Goal: Task Accomplishment & Management: Use online tool/utility

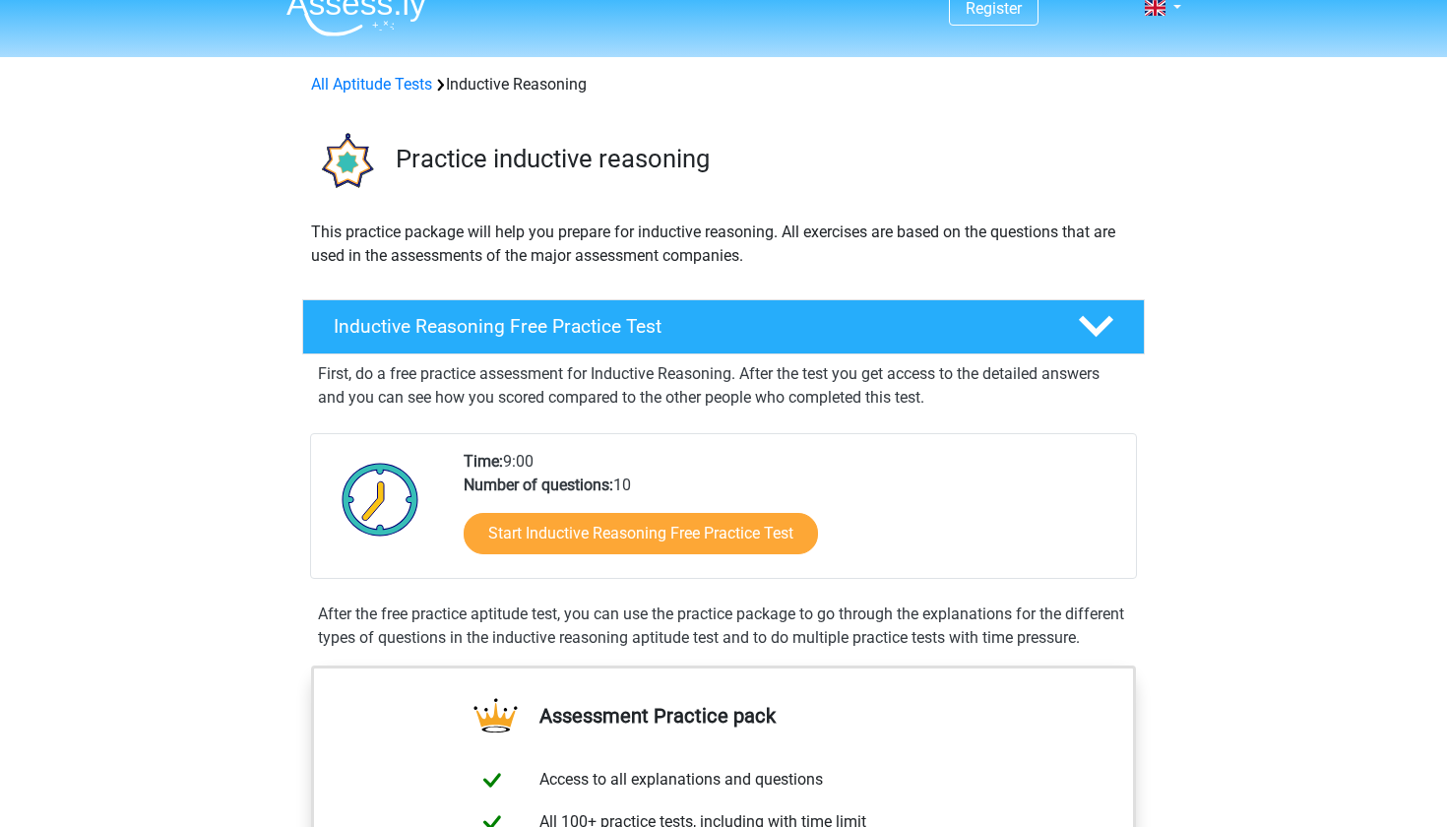
scroll to position [31, 0]
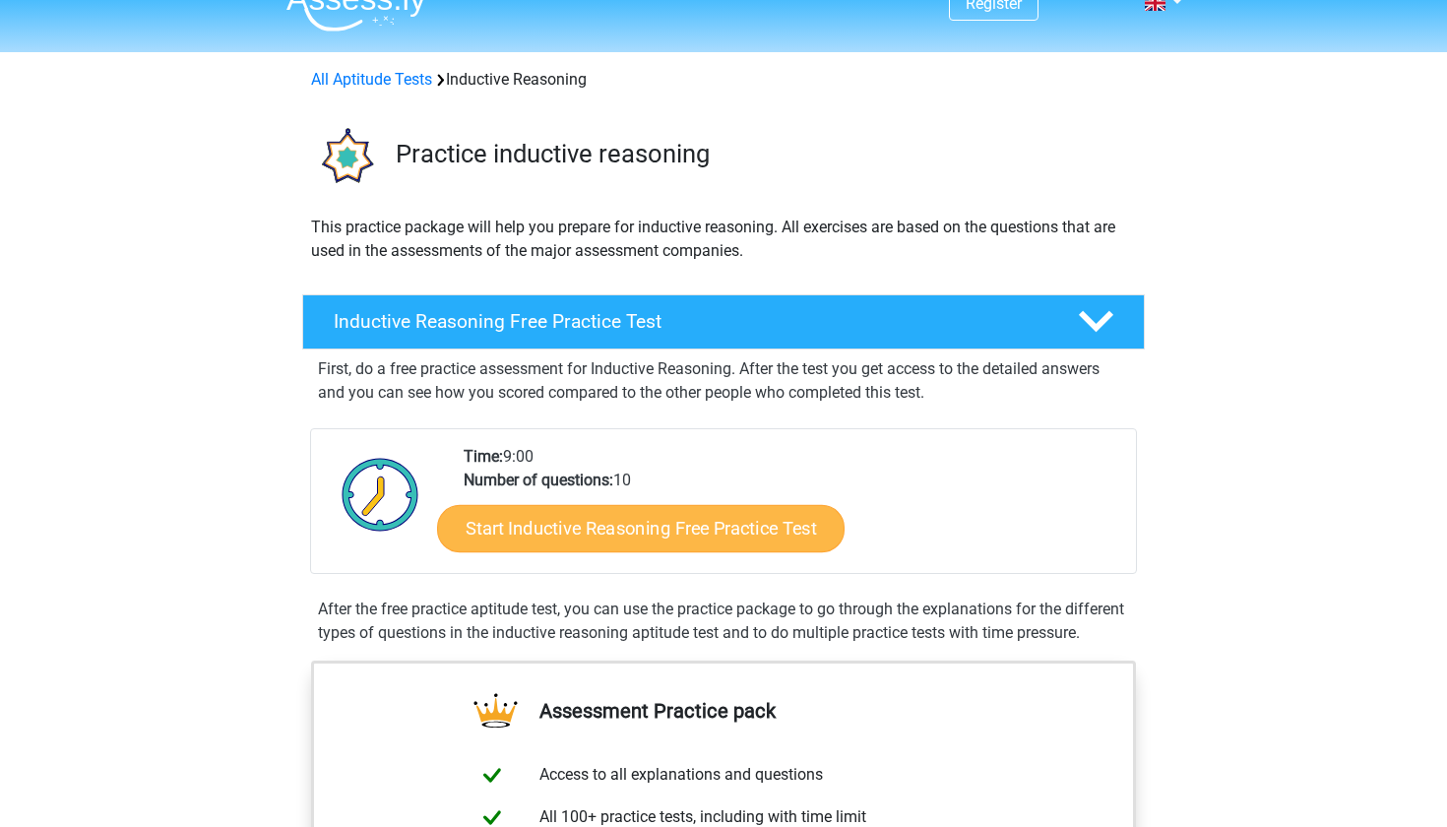
click at [728, 524] on link "Start Inductive Reasoning Free Practice Test" at bounding box center [640, 527] width 407 height 47
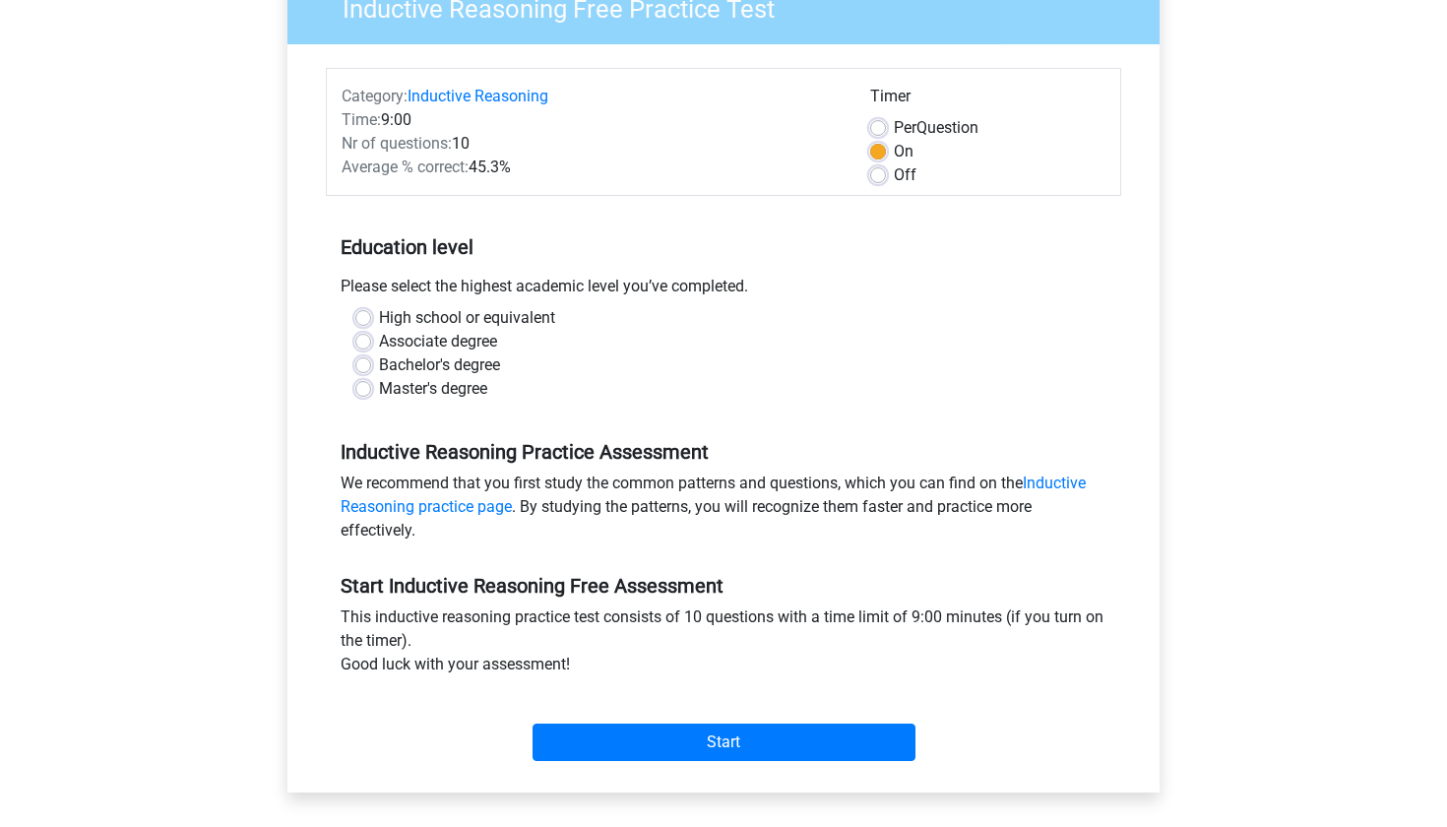
scroll to position [166, 0]
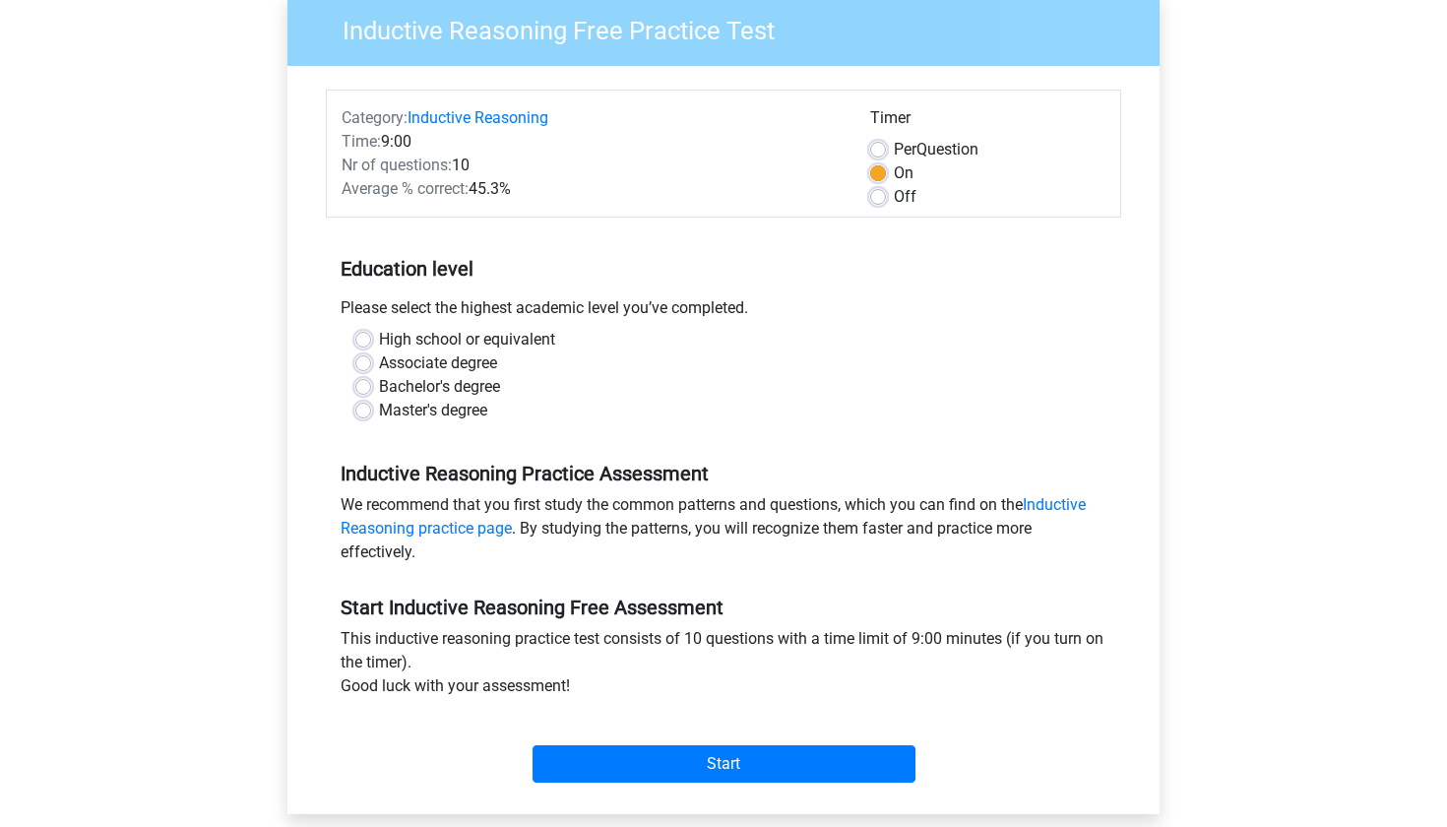
click at [503, 333] on label "High school or equivalent" at bounding box center [467, 340] width 176 height 24
click at [371, 333] on input "High school or equivalent" at bounding box center [363, 338] width 16 height 20
radio input "true"
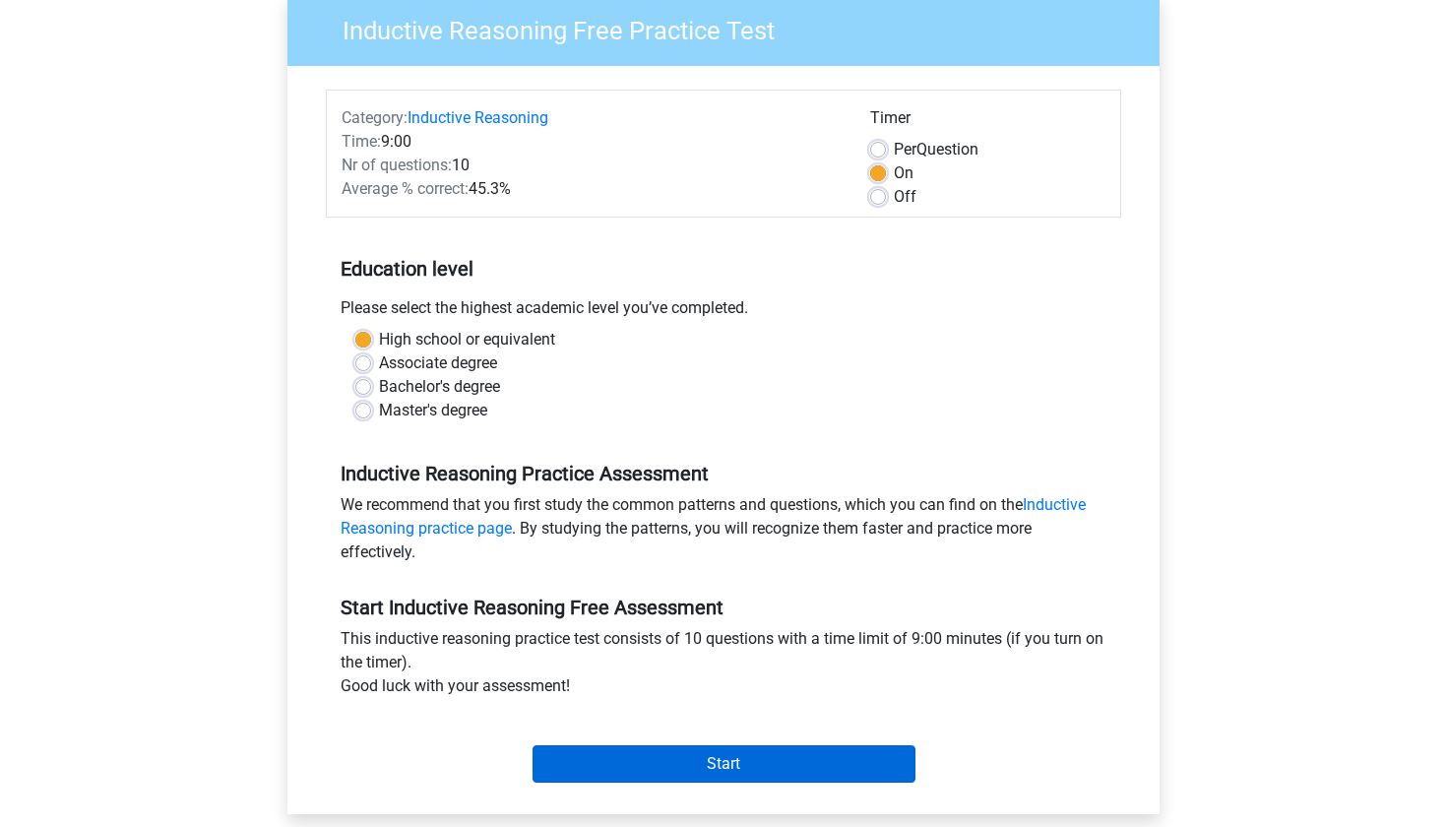
click at [725, 773] on input "Start" at bounding box center [723, 763] width 383 height 37
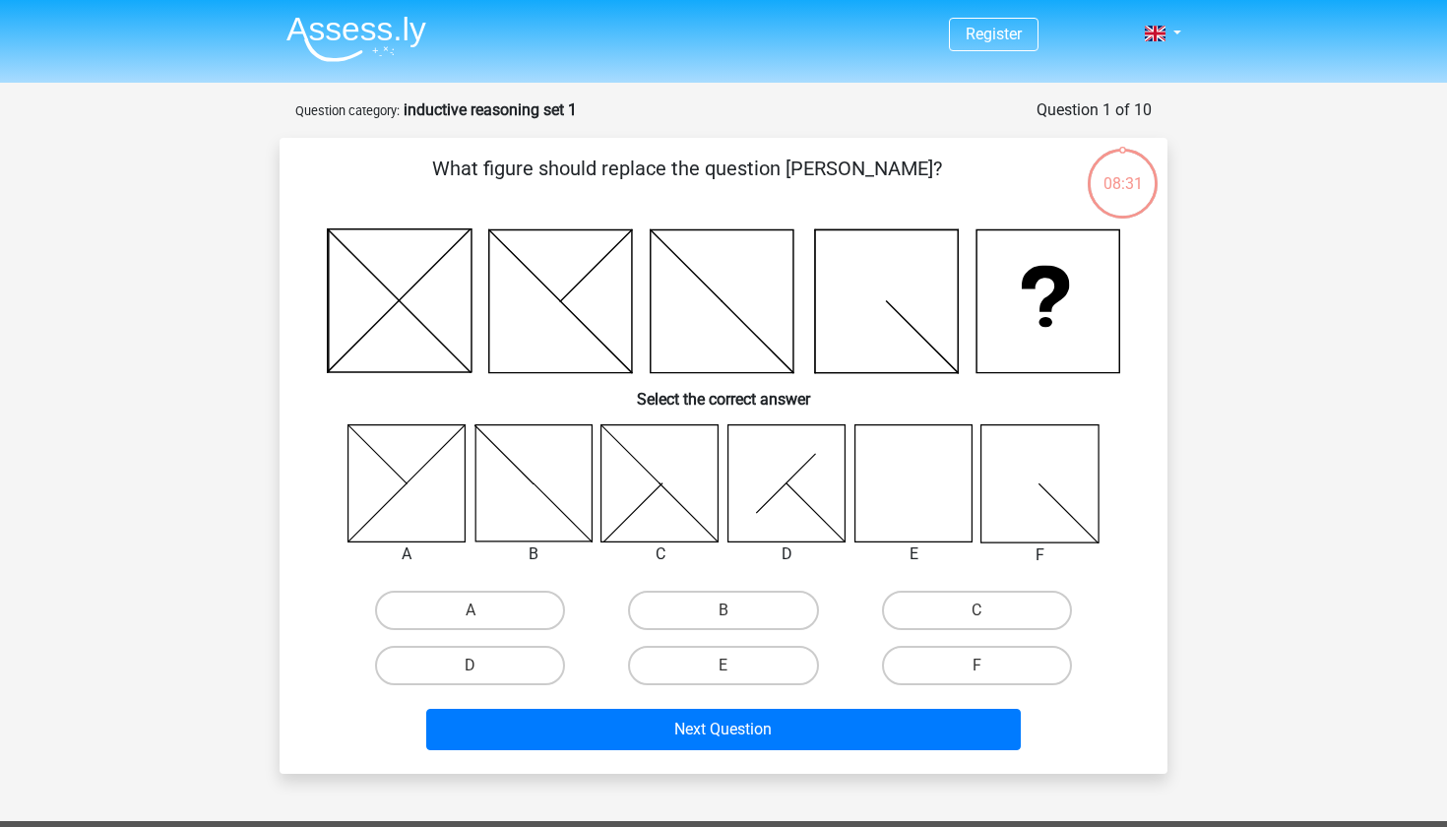
click at [726, 665] on input "E" at bounding box center [729, 671] width 13 height 13
radio input "true"
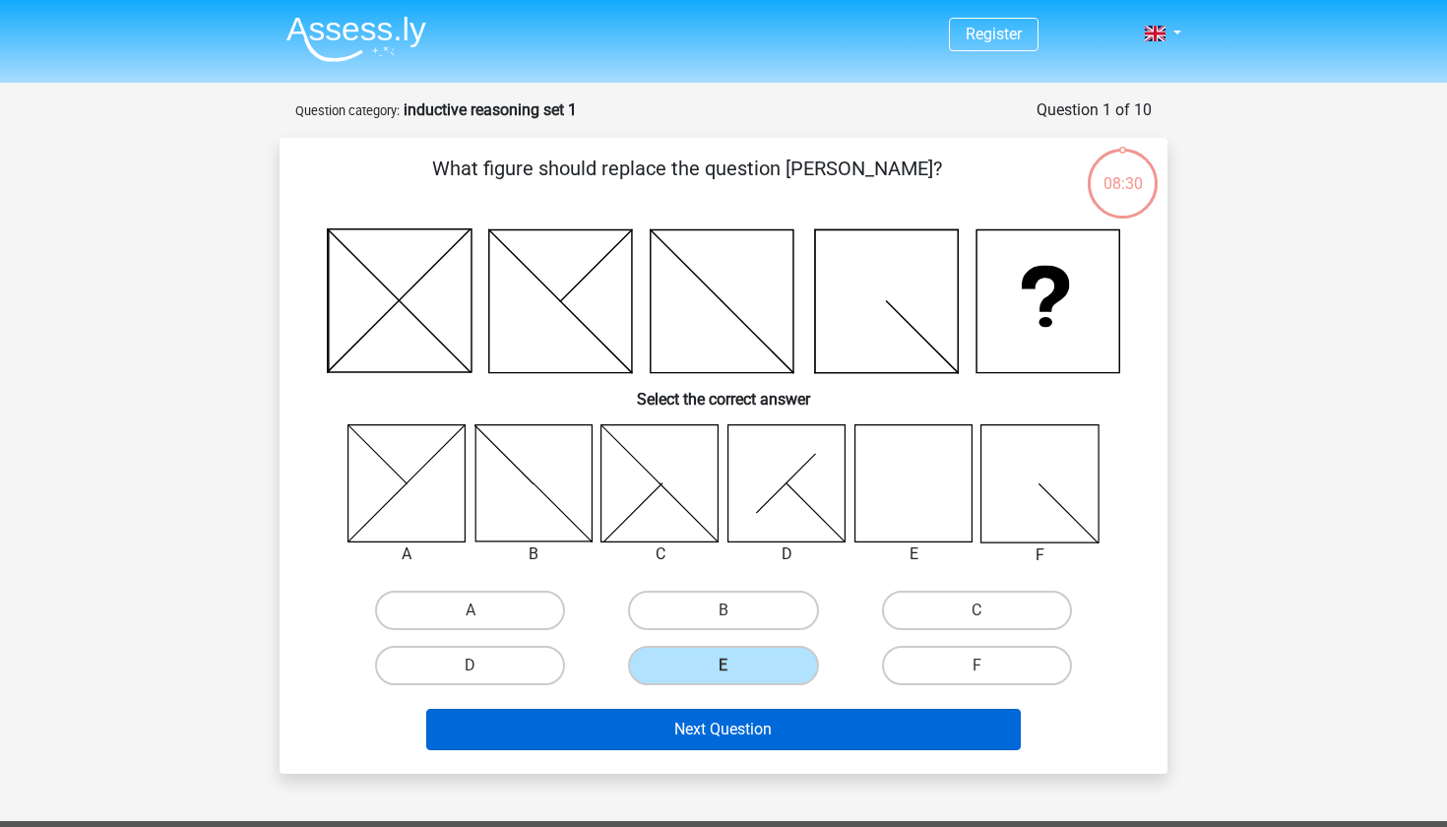
click at [746, 730] on button "Next Question" at bounding box center [723, 729] width 595 height 41
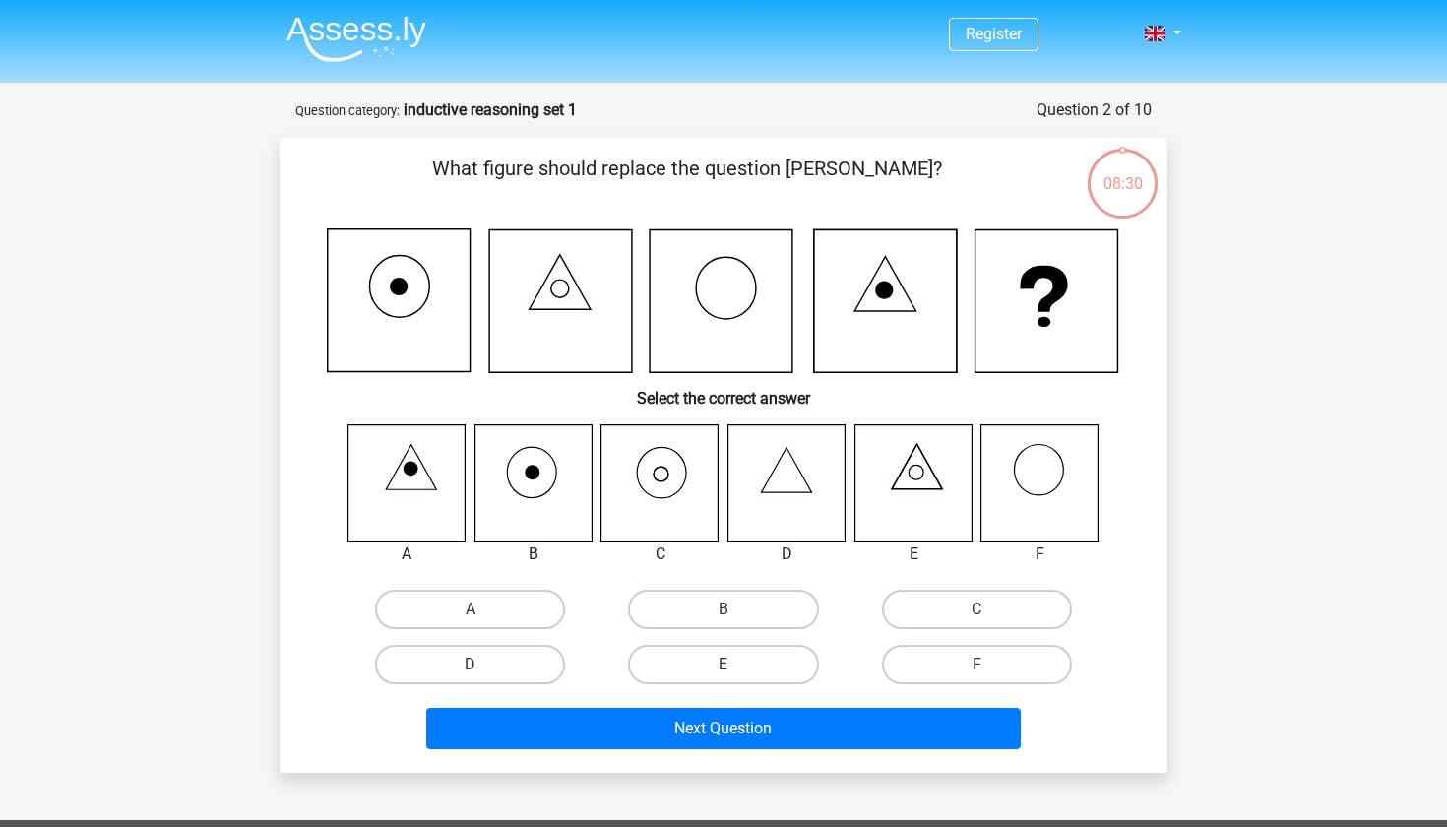
scroll to position [98, 0]
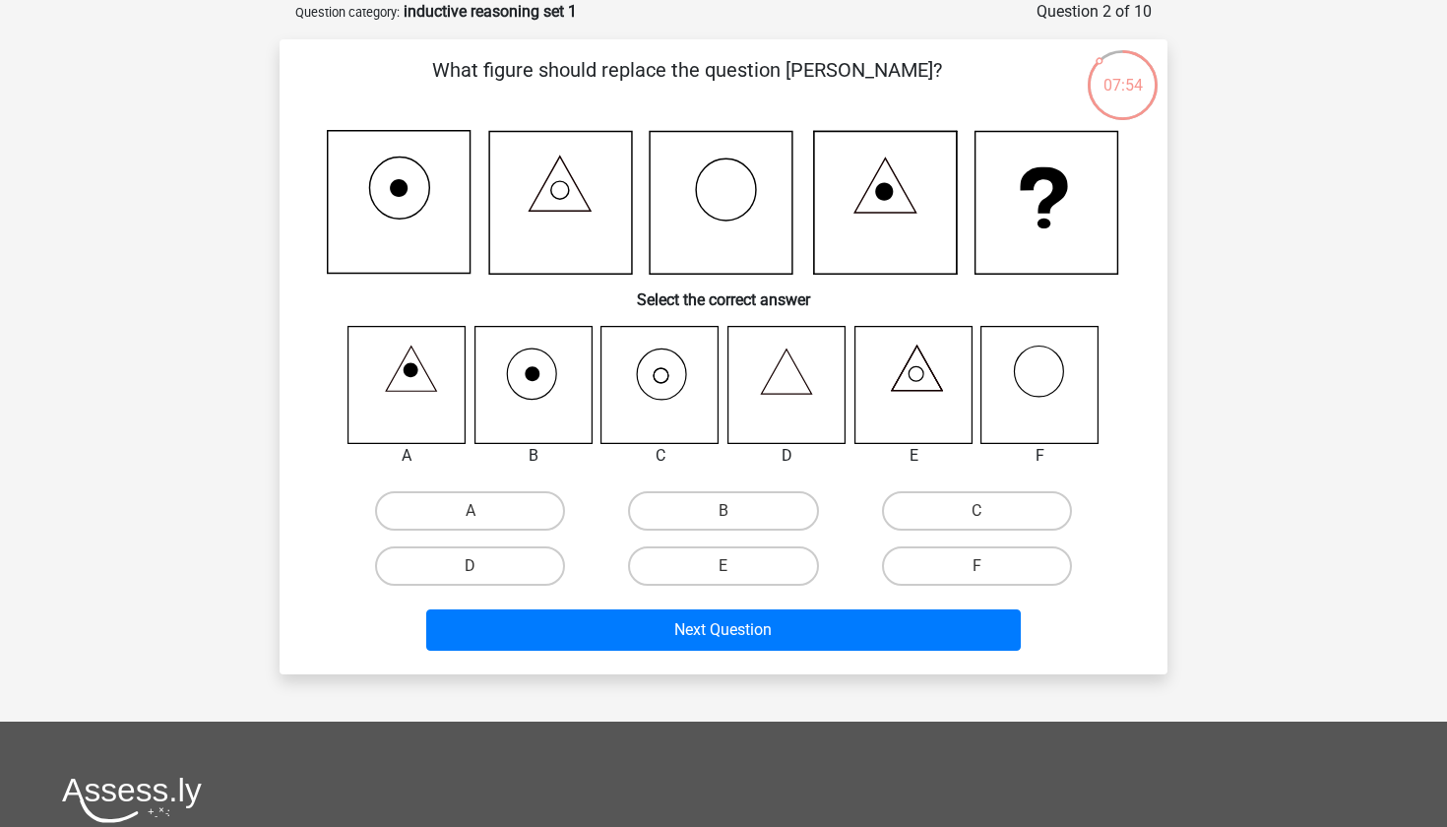
click at [658, 388] on icon at bounding box center [659, 384] width 117 height 117
click at [968, 508] on label "C" at bounding box center [977, 510] width 190 height 39
click at [976, 511] on input "C" at bounding box center [982, 517] width 13 height 13
radio input "true"
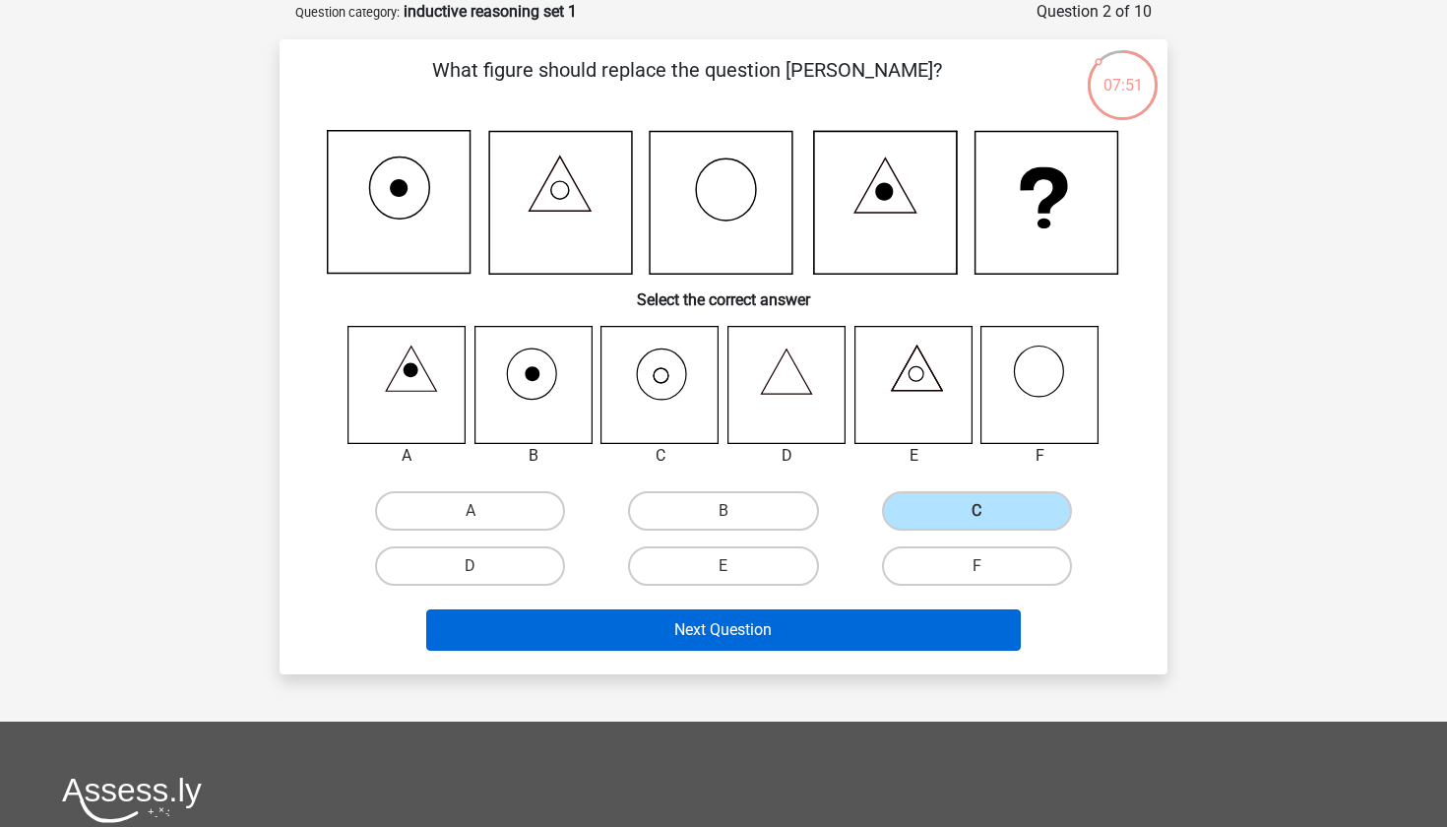
click at [838, 633] on button "Next Question" at bounding box center [723, 629] width 595 height 41
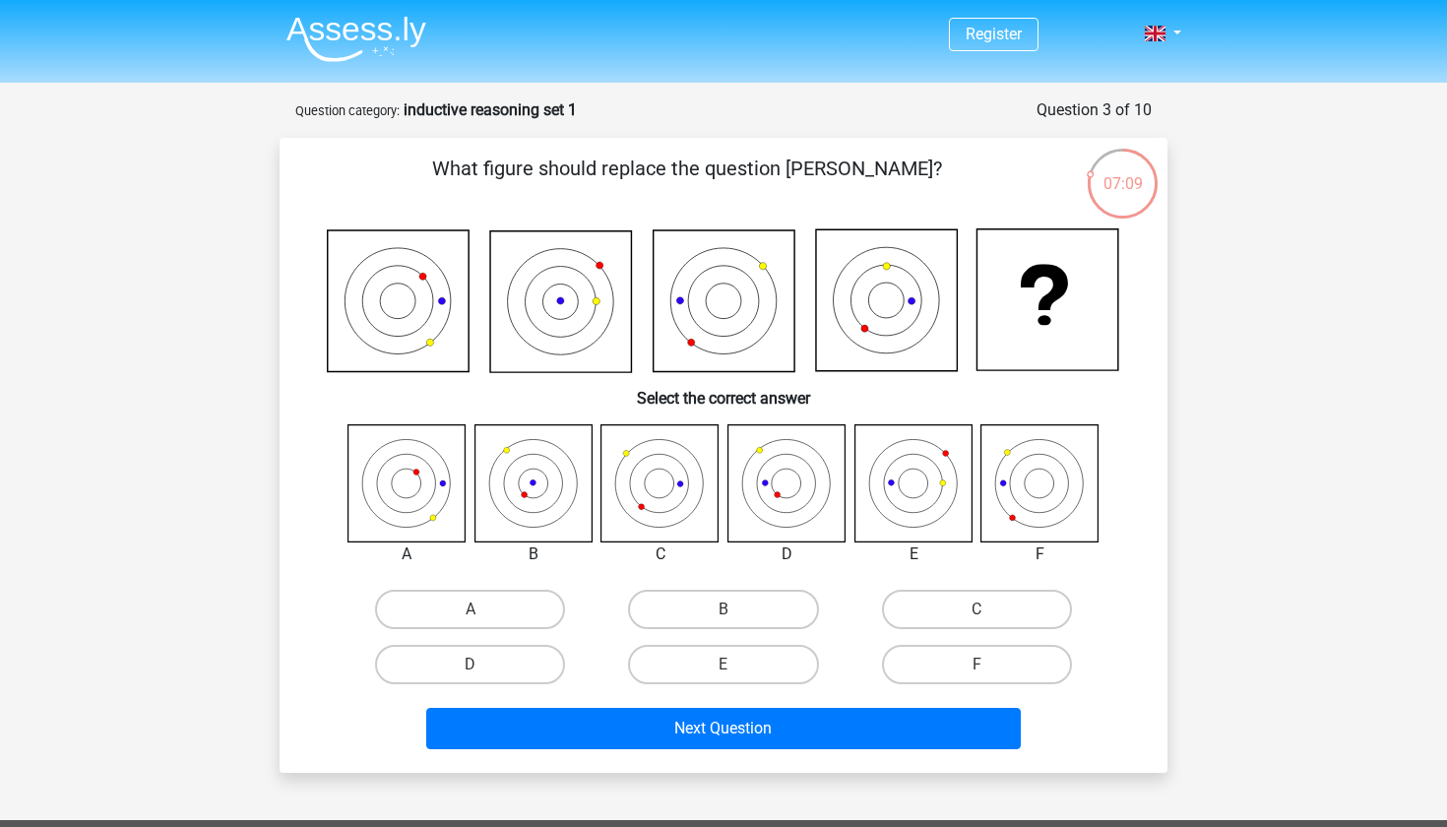
scroll to position [0, 0]
